Goal: Learn about a topic

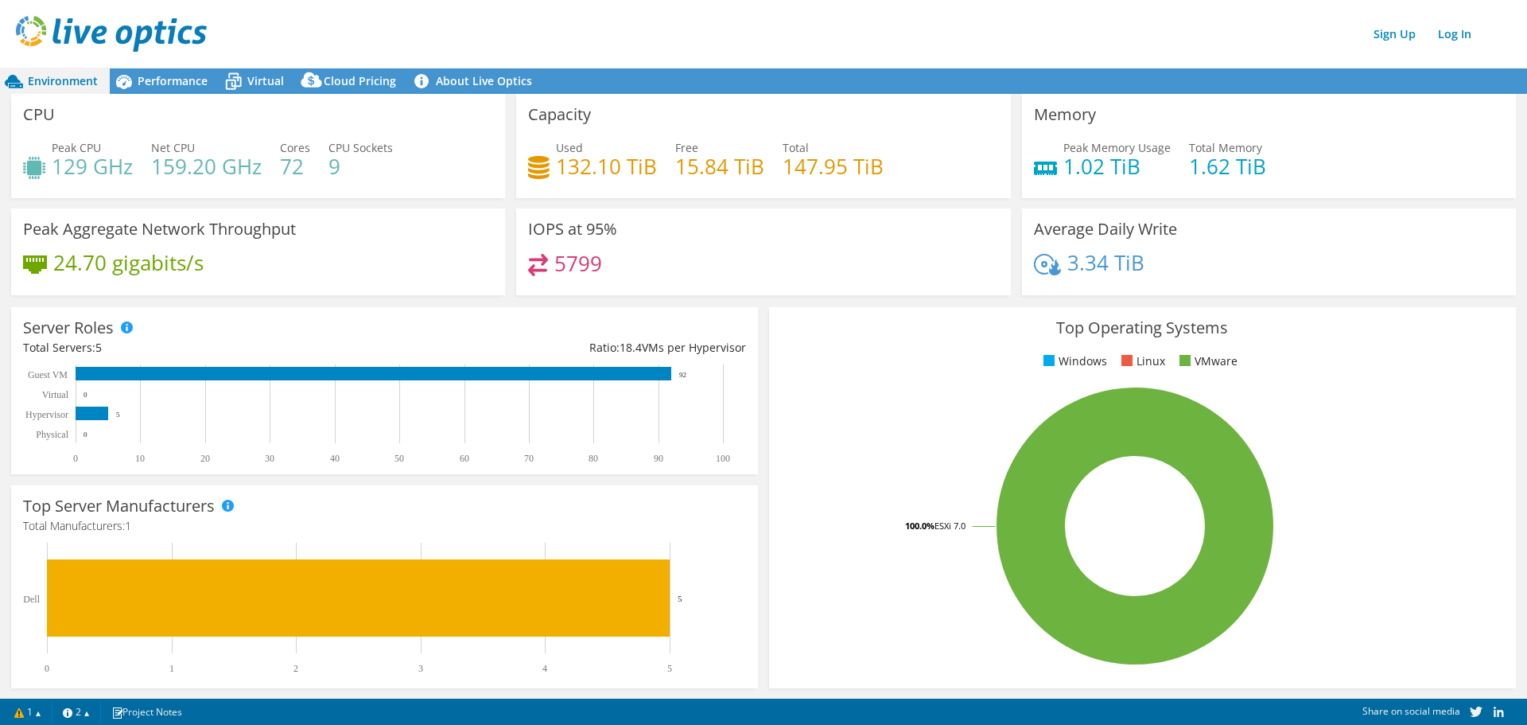
click at [581, 169] on h4 "132.10 TiB" at bounding box center [606, 165] width 101 height 17
click at [156, 83] on span "Performance" at bounding box center [173, 80] width 70 height 15
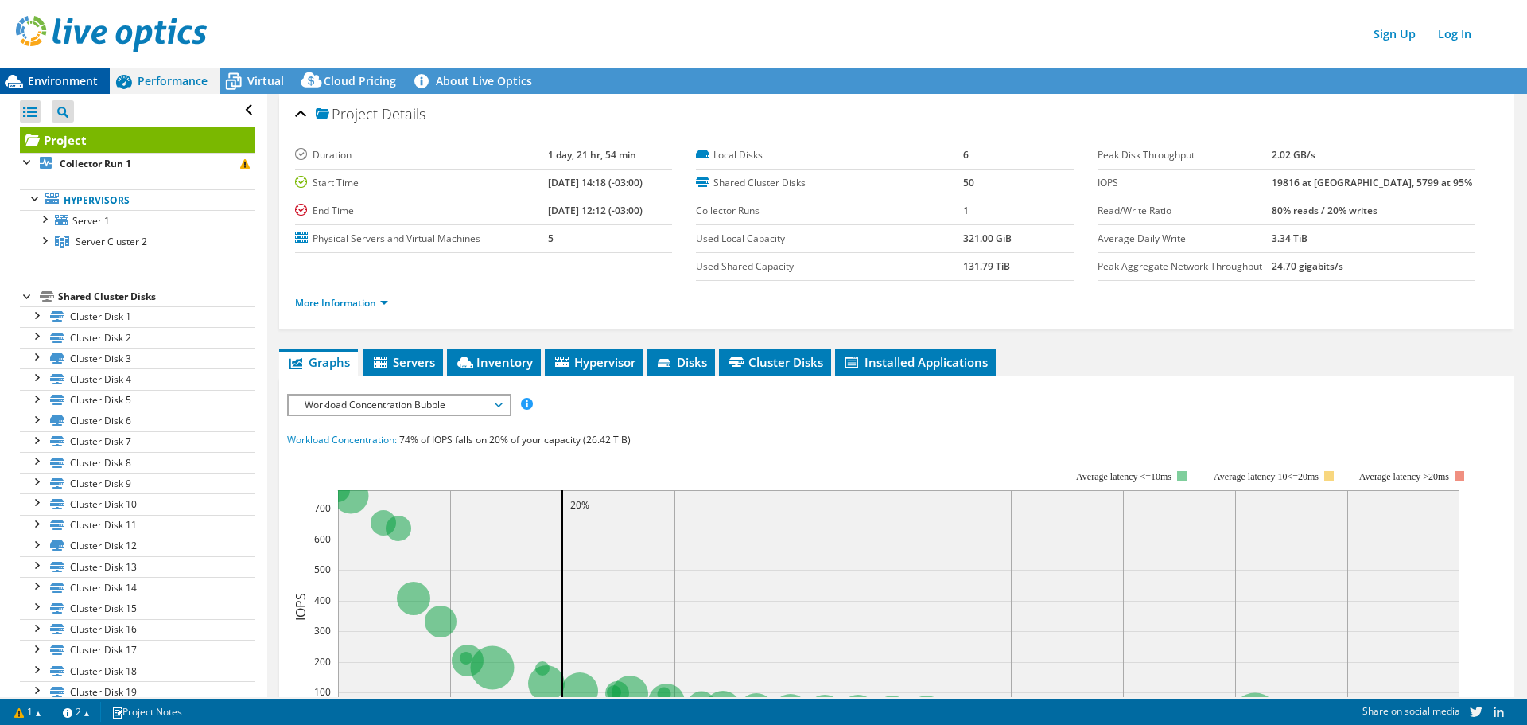
click at [72, 72] on div "Environment" at bounding box center [55, 80] width 110 height 25
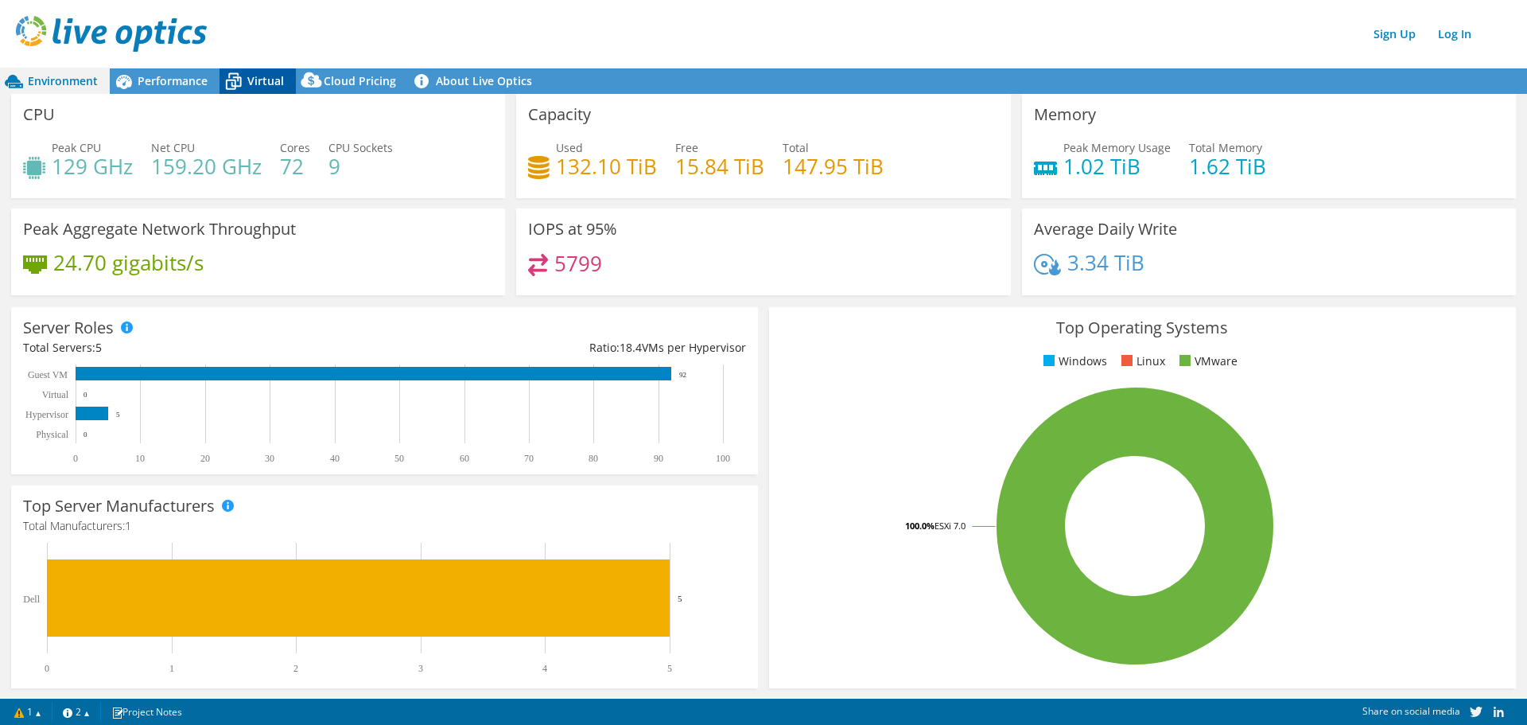
click at [265, 85] on span "Virtual" at bounding box center [265, 80] width 37 height 15
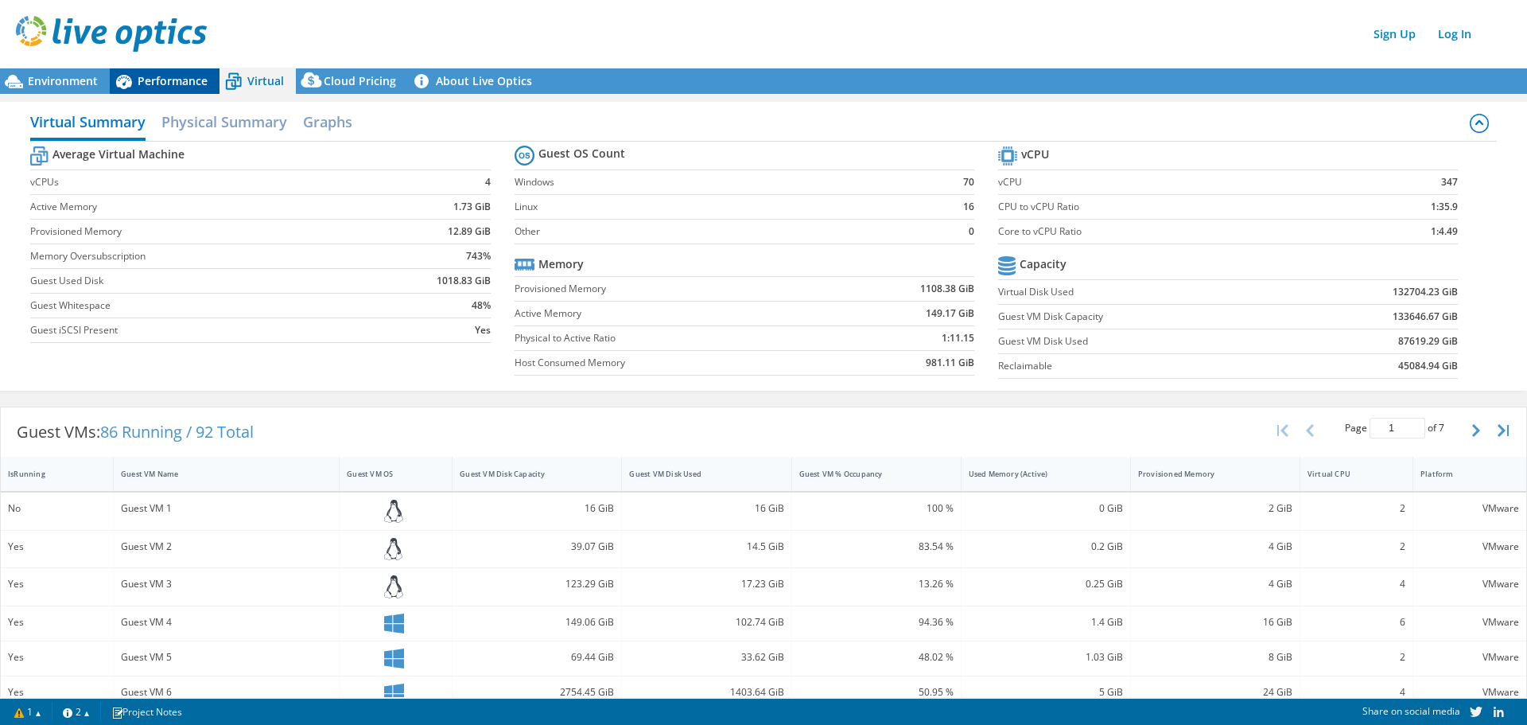
click at [183, 89] on div "Performance" at bounding box center [165, 80] width 110 height 25
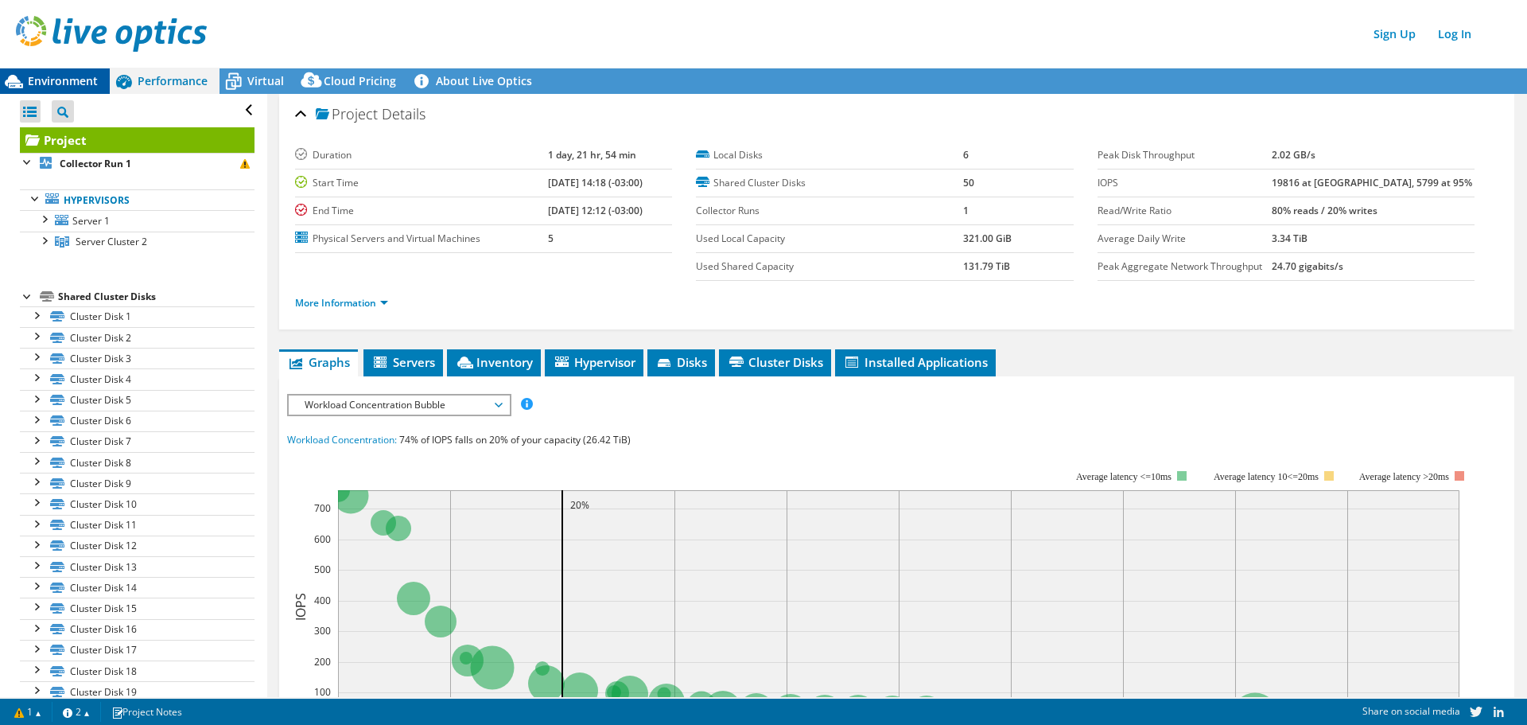
click at [67, 76] on span "Environment" at bounding box center [63, 80] width 70 height 15
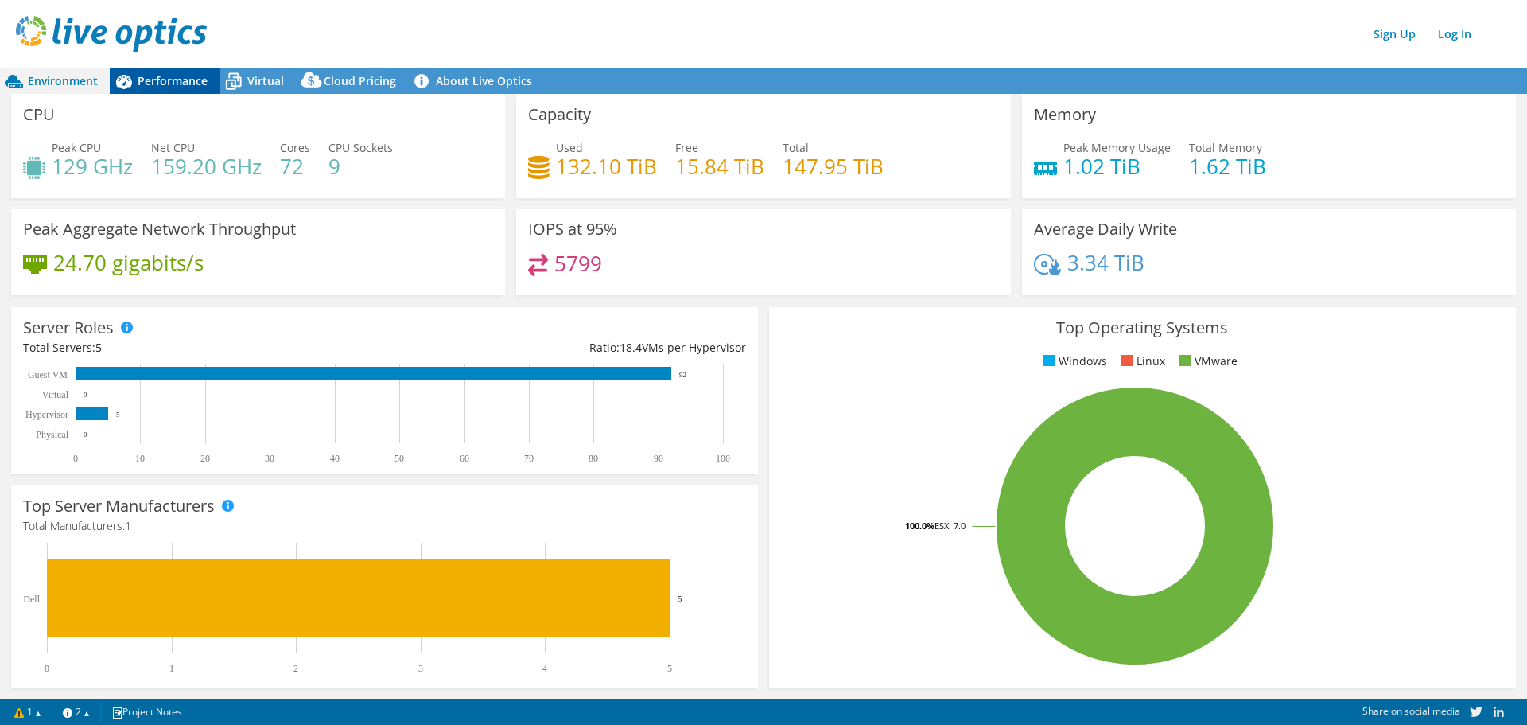
click at [162, 75] on span "Performance" at bounding box center [173, 80] width 70 height 15
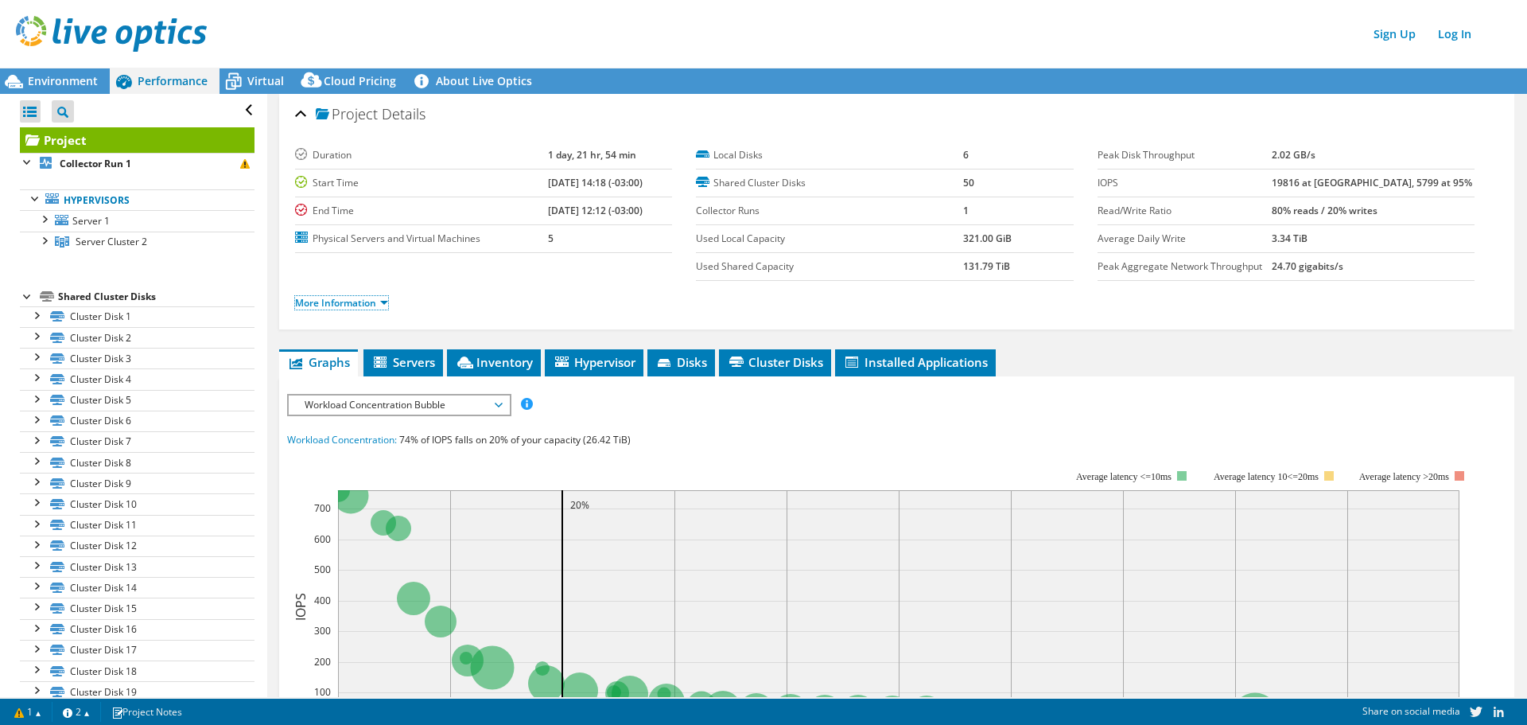
drag, startPoint x: 357, startPoint y: 302, endPoint x: 395, endPoint y: 305, distance: 37.5
click at [357, 302] on link "More Information" at bounding box center [341, 303] width 93 height 14
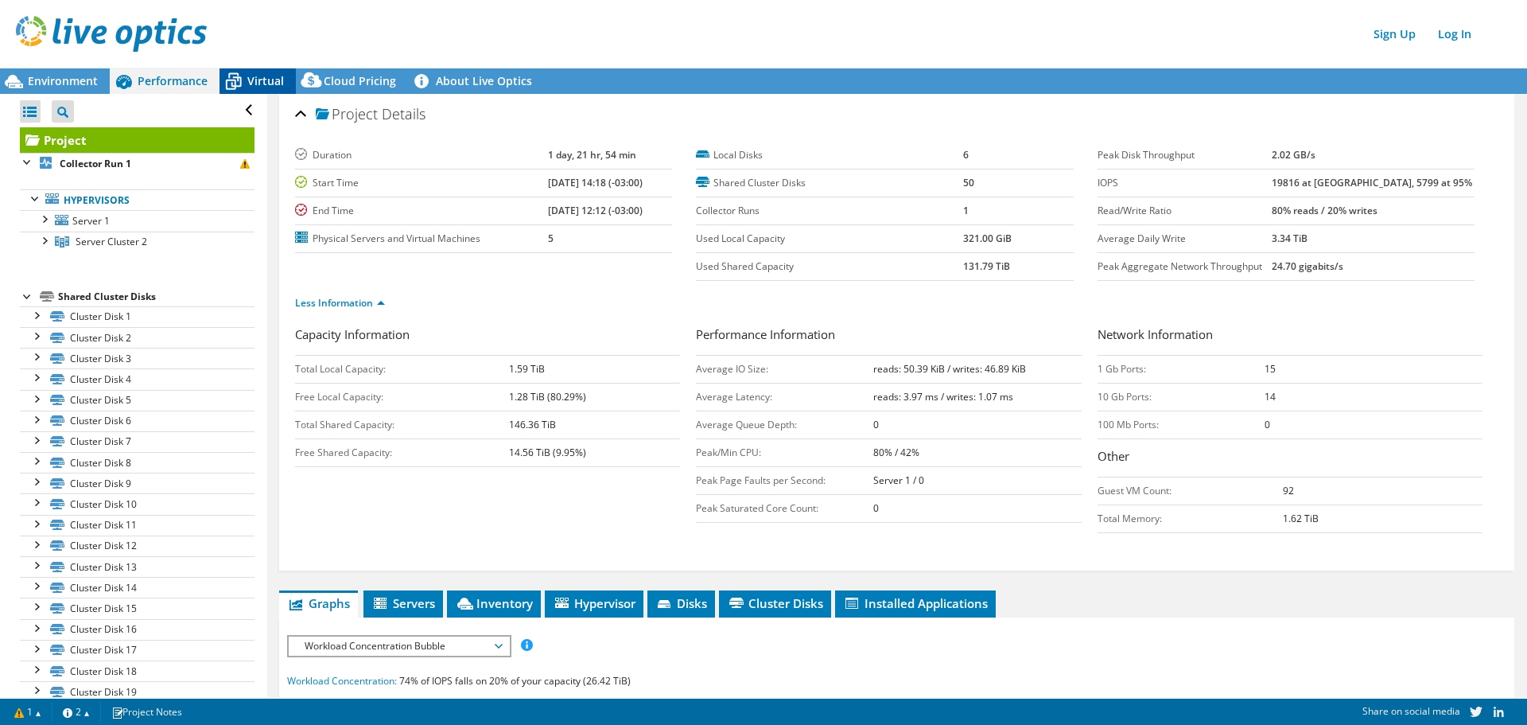
click at [266, 82] on span "Virtual" at bounding box center [265, 80] width 37 height 15
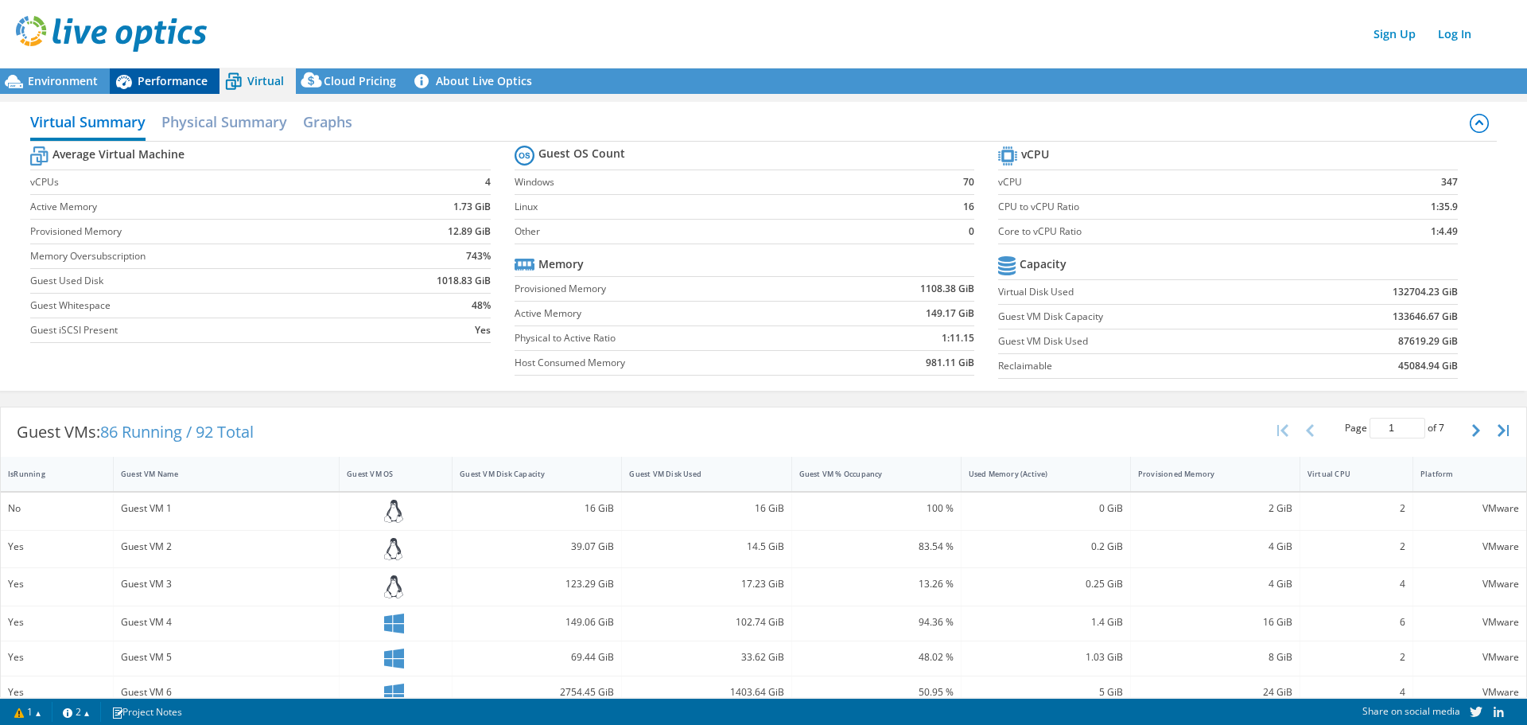
click at [181, 80] on span "Performance" at bounding box center [173, 80] width 70 height 15
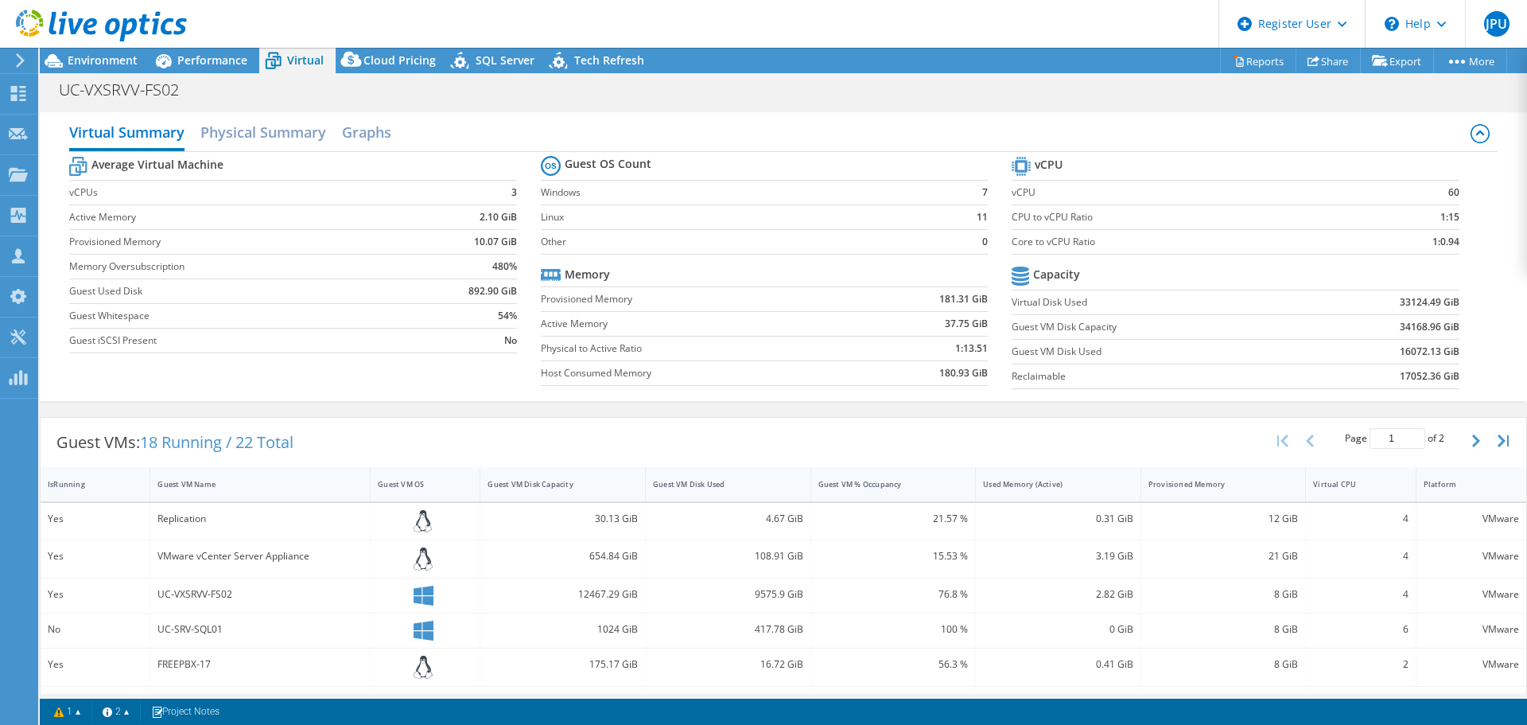
select select "SouthAmerica"
select select "BRL"
